Goal: Task Accomplishment & Management: Manage account settings

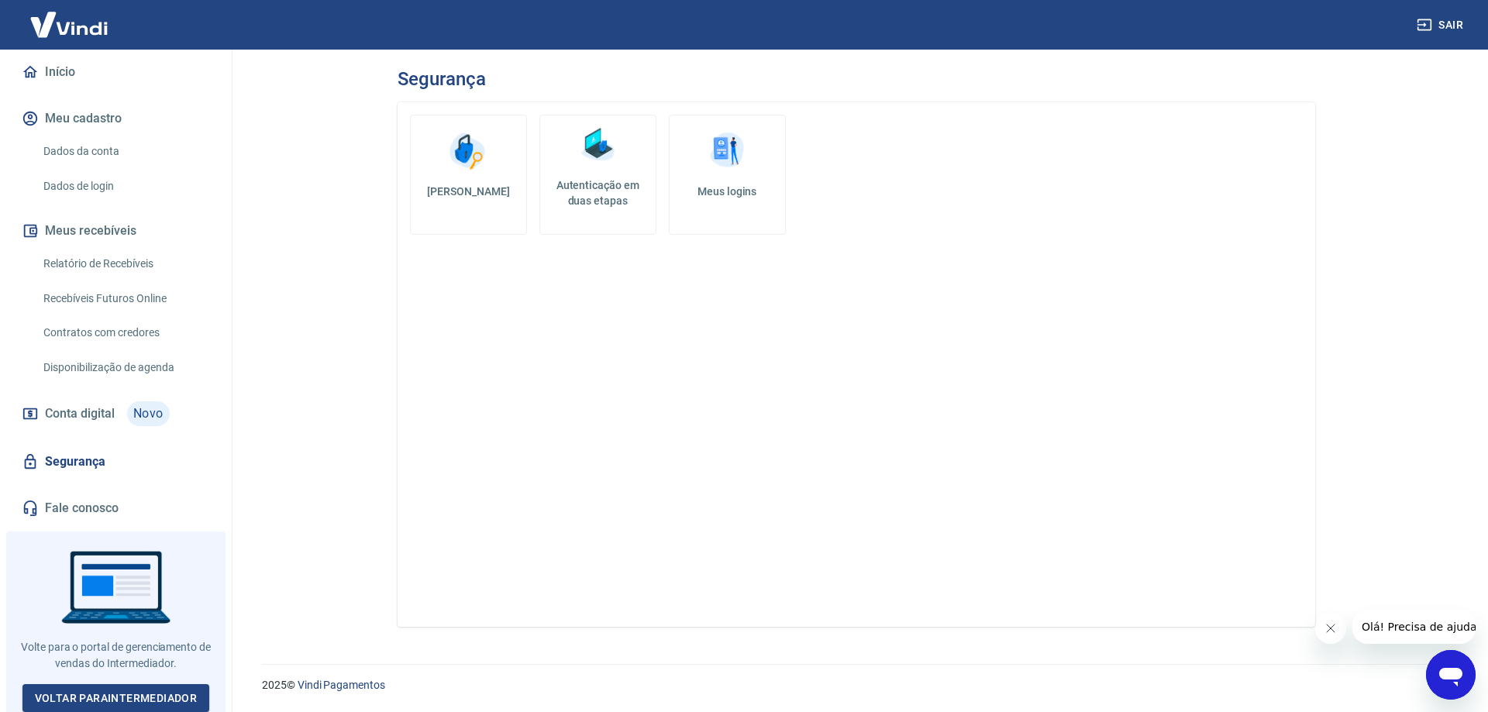
scroll to position [140, 0]
click at [144, 688] on link "Voltar para Intermediador" at bounding box center [116, 697] width 188 height 29
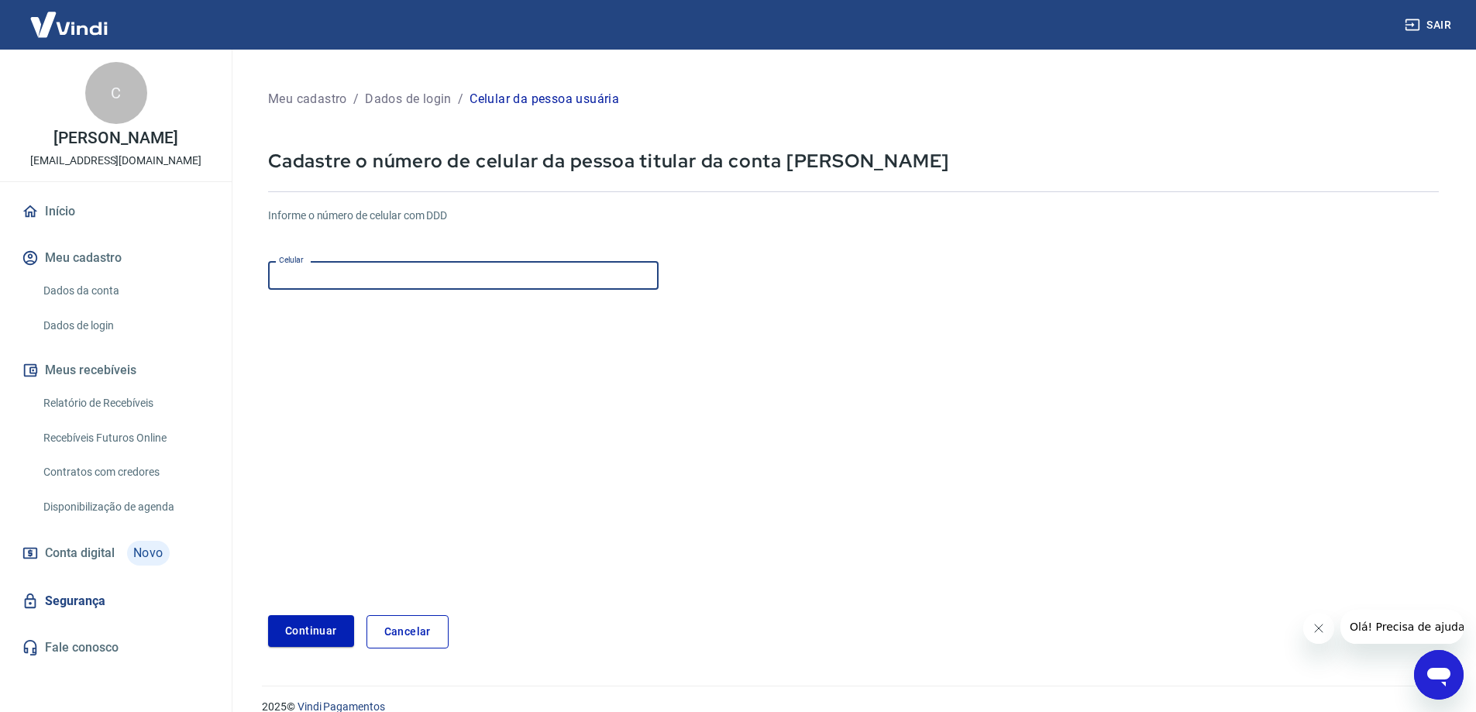
click at [519, 284] on input "Celular" at bounding box center [463, 275] width 391 height 29
type input "[PHONE_NUMBER]"
click at [313, 623] on button "Continuar" at bounding box center [311, 631] width 86 height 32
